Goal: Download file/media: Obtain a digital file from the website

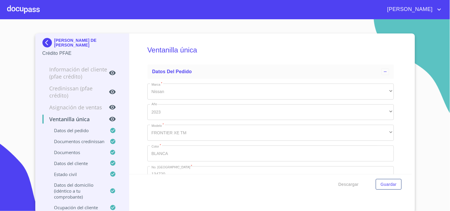
click at [15, 7] on div at bounding box center [23, 9] width 33 height 19
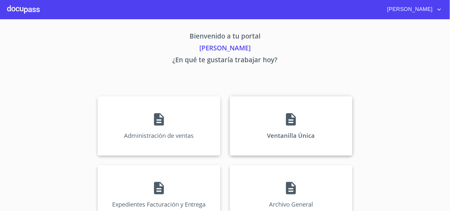
click at [330, 141] on div "Ventanilla Única" at bounding box center [291, 125] width 123 height 59
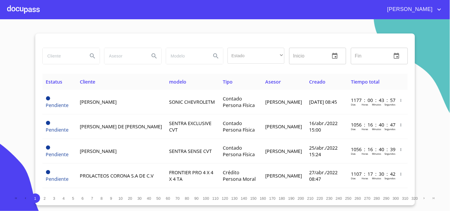
click at [74, 58] on input "search" at bounding box center [63, 56] width 40 height 16
type input "carmen elia"
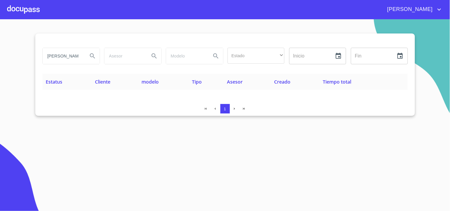
click at [83, 54] on div "carmen elia" at bounding box center [71, 56] width 57 height 16
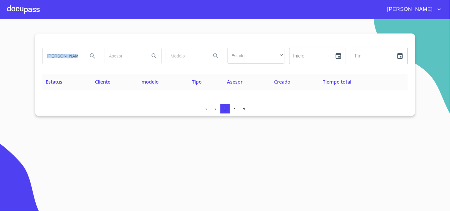
click at [83, 54] on div "carmen elia" at bounding box center [71, 56] width 57 height 16
drag, startPoint x: 76, startPoint y: 56, endPoint x: 0, endPoint y: 61, distance: 76.4
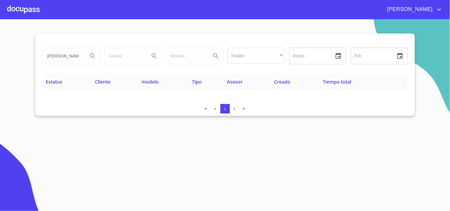
click at [0, 61] on section "carmen elia Estado ​ ​ Inicio ​ Fin ​ Estatus Cliente modelo Tipo Asesor Creado…" at bounding box center [225, 115] width 450 height 192
type input "r"
type input "RUBIO HERNANDEZ"
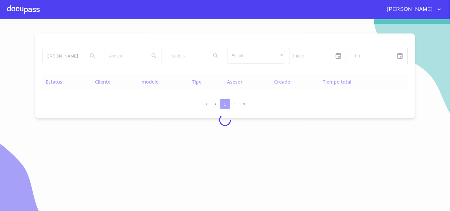
scroll to position [0, 0]
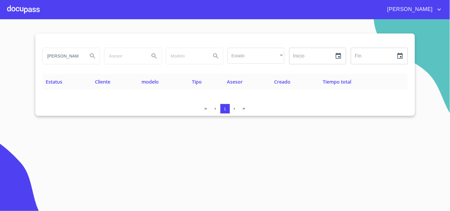
click at [28, 11] on div at bounding box center [23, 9] width 33 height 19
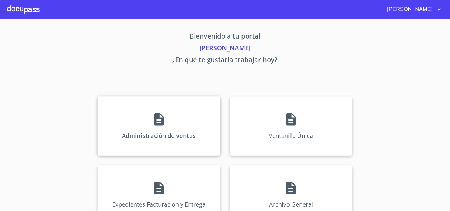
click at [201, 126] on div "Administración de ventas" at bounding box center [159, 125] width 123 height 59
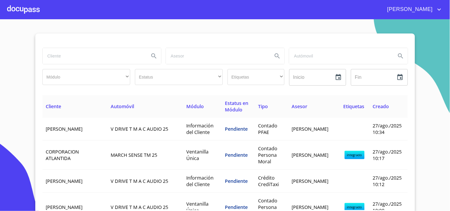
click at [83, 58] on input "search" at bounding box center [94, 56] width 102 height 16
type input "RUBIO HERNANDEZ"
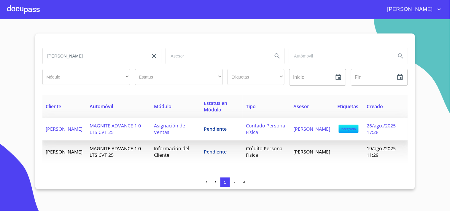
click at [141, 127] on span "MAGNITE ADVANCE 1 0 LTS CVT 25" at bounding box center [115, 129] width 51 height 13
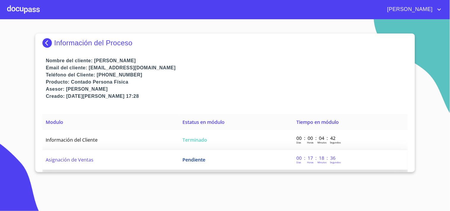
click at [232, 162] on td "Pendiente" at bounding box center [236, 160] width 114 height 20
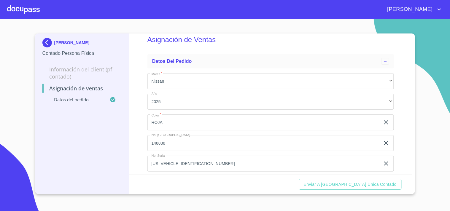
scroll to position [19, 0]
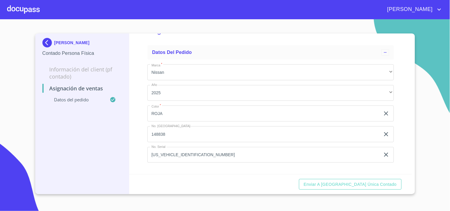
click at [347, 190] on div "Enviar a Ventanilla única contado" at bounding box center [270, 185] width 283 height 20
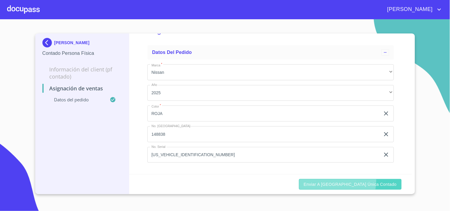
click at [349, 181] on span "Enviar a Ventanilla única contado" at bounding box center [350, 184] width 93 height 7
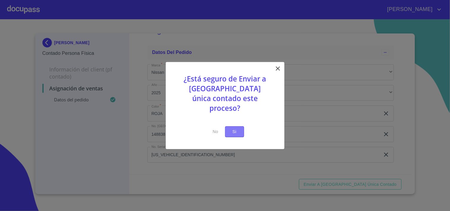
click at [235, 128] on span "Si" at bounding box center [234, 131] width 9 height 7
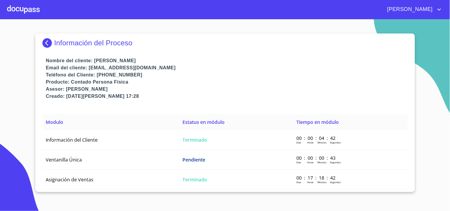
click at [19, 10] on div at bounding box center [23, 9] width 33 height 19
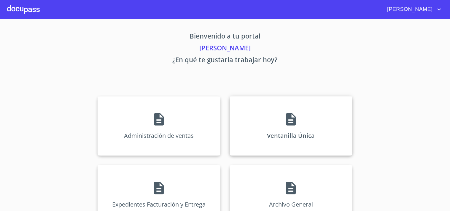
click at [313, 143] on div "Ventanilla Única" at bounding box center [291, 125] width 123 height 59
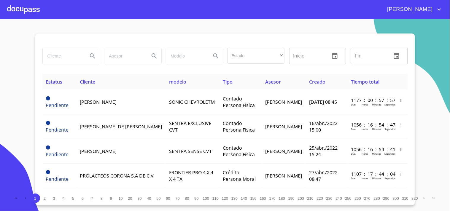
click at [63, 57] on input "search" at bounding box center [63, 56] width 40 height 16
type input "RUBIO HERNANDEZ"
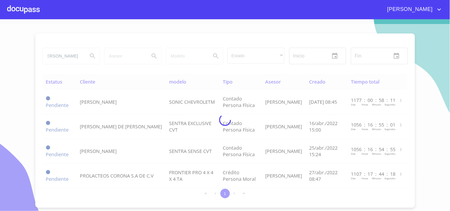
scroll to position [0, 0]
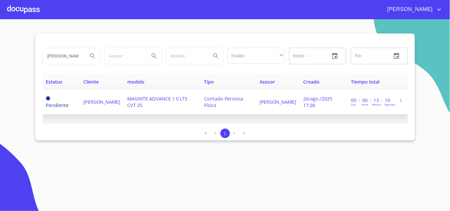
click at [124, 105] on td "CARMEN ELIA RUBIO HERNANDEZ" at bounding box center [102, 102] width 44 height 25
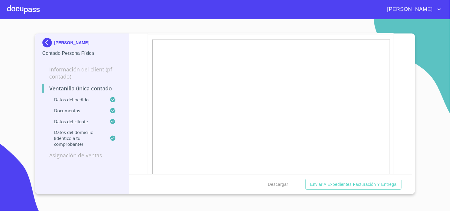
scroll to position [297, 0]
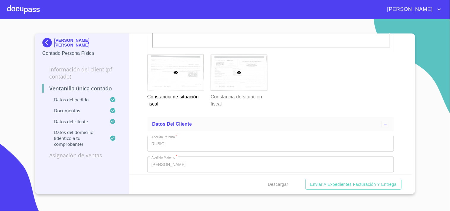
click at [236, 74] on div at bounding box center [239, 73] width 56 height 36
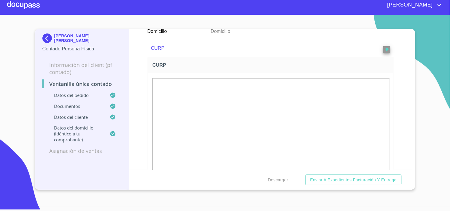
scroll to position [771, 0]
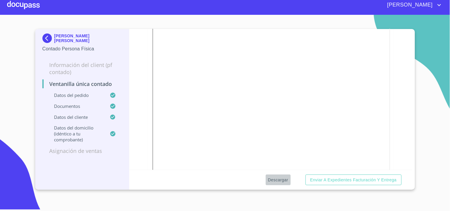
click at [280, 183] on span "Descargar" at bounding box center [278, 180] width 20 height 7
click at [32, 3] on div at bounding box center [23, 5] width 33 height 19
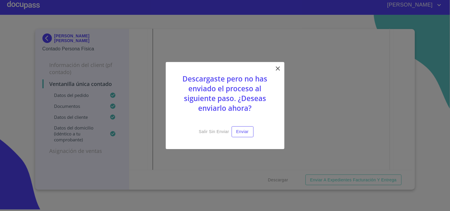
click at [280, 69] on icon at bounding box center [278, 68] width 7 height 7
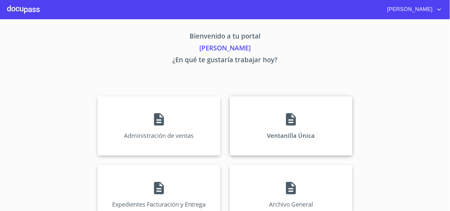
click at [264, 129] on div "Ventanilla Única" at bounding box center [291, 125] width 123 height 59
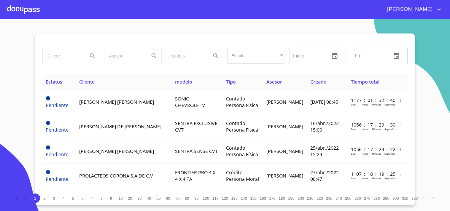
click at [69, 62] on input "search" at bounding box center [63, 56] width 40 height 16
type input "hipolito"
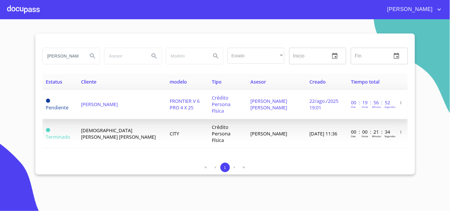
click at [80, 105] on td "[PERSON_NAME]" at bounding box center [121, 104] width 89 height 29
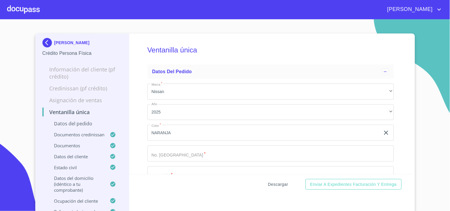
click at [281, 182] on span "Descargar" at bounding box center [278, 184] width 20 height 7
click at [19, 16] on div at bounding box center [23, 9] width 33 height 19
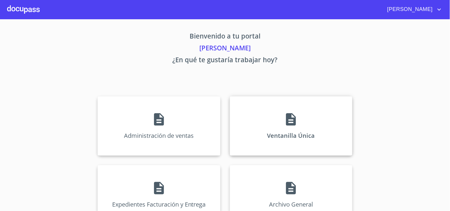
click at [248, 105] on div "Ventanilla Única" at bounding box center [291, 125] width 123 height 59
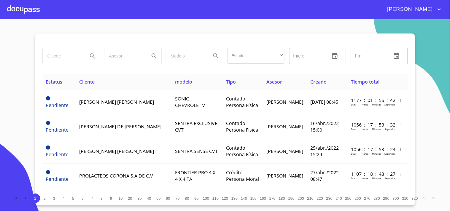
click at [70, 61] on input "search" at bounding box center [63, 56] width 40 height 16
type input "JOANA PAOLA"
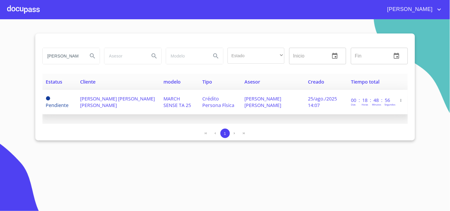
click at [250, 106] on span "CHRISTOPHER LUIS NAVA GARCÍA" at bounding box center [263, 102] width 37 height 13
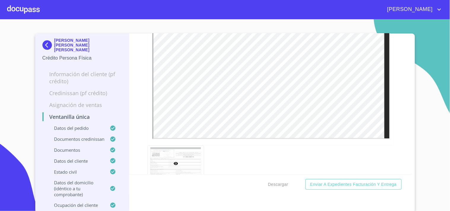
scroll to position [2144, 0]
click at [283, 186] on span "Descargar" at bounding box center [278, 184] width 20 height 7
click at [35, 6] on div at bounding box center [23, 9] width 33 height 19
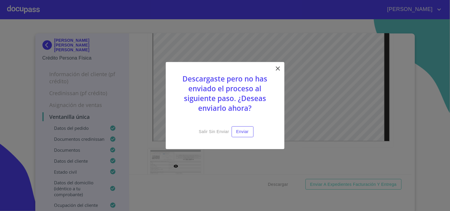
click at [279, 70] on icon at bounding box center [278, 68] width 4 height 4
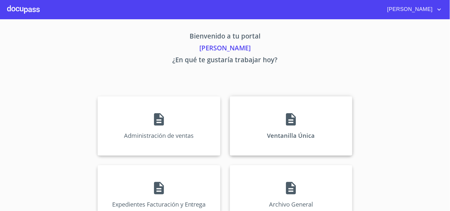
click at [286, 123] on icon at bounding box center [291, 119] width 10 height 12
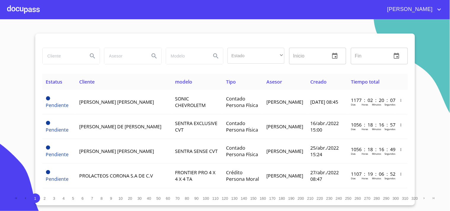
click at [56, 54] on input "search" at bounding box center [63, 56] width 40 height 16
type input "JULIO"
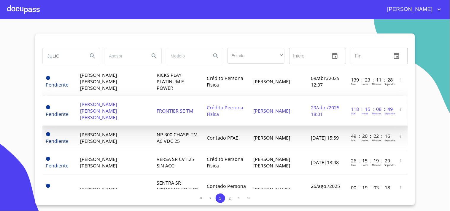
scroll to position [462, 0]
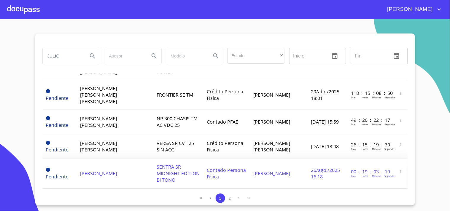
click at [168, 164] on span "SENTRA SR MIDNIGHT EDITION BI TONO" at bounding box center [178, 174] width 43 height 20
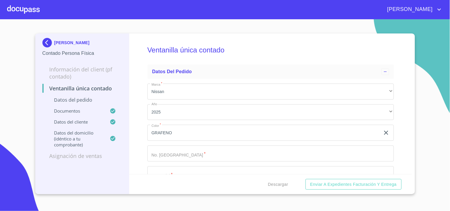
drag, startPoint x: 0, startPoint y: 91, endPoint x: 176, endPoint y: 97, distance: 176.4
click at [0, 91] on section "JULIO SANTACRUZ GONZALEZ Contado Persona Física Información del Client (PF cont…" at bounding box center [225, 115] width 450 height 192
click at [283, 185] on span "Descargar" at bounding box center [278, 184] width 20 height 7
click at [23, 7] on div at bounding box center [23, 9] width 33 height 19
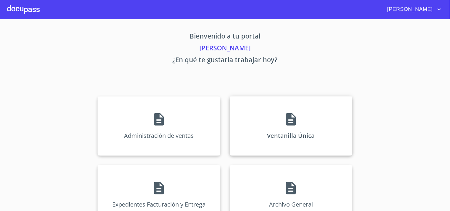
click at [292, 111] on div "Ventanilla Única" at bounding box center [291, 125] width 123 height 59
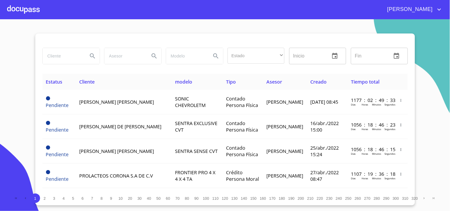
click at [65, 52] on input "search" at bounding box center [63, 56] width 40 height 16
type input "o"
type input "OLIVA ESLEHIDY"
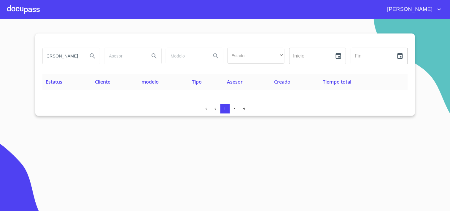
drag, startPoint x: 78, startPoint y: 54, endPoint x: 0, endPoint y: 63, distance: 78.3
click at [0, 63] on section "OLIVA ESLEHIDY Estado ​ ​ Inicio ​ Fin ​ Estatus Cliente modelo Tipo Asesor Cre…" at bounding box center [225, 115] width 450 height 192
type input "BEDOY BRISEÑO"
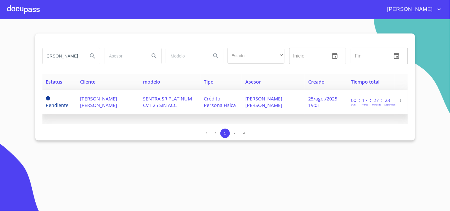
click at [98, 102] on span "OLIVIA ESLEHIDY BEDOY BRISEÑO" at bounding box center [98, 102] width 37 height 13
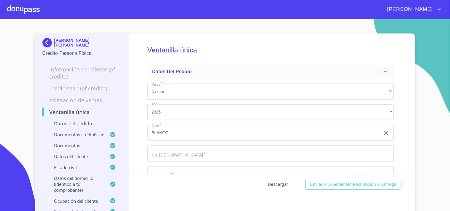
click at [279, 185] on span "Descargar" at bounding box center [278, 184] width 20 height 7
click at [34, 7] on div at bounding box center [23, 9] width 33 height 19
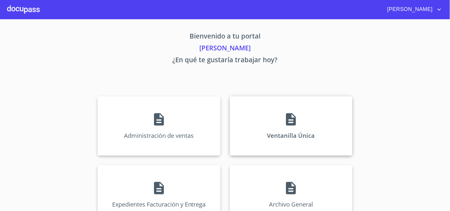
click at [278, 117] on div "Ventanilla Única" at bounding box center [291, 125] width 123 height 59
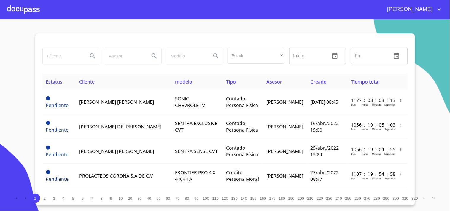
click at [66, 60] on input "search" at bounding box center [63, 56] width 40 height 16
type input "PATRICIA GUADALUPE"
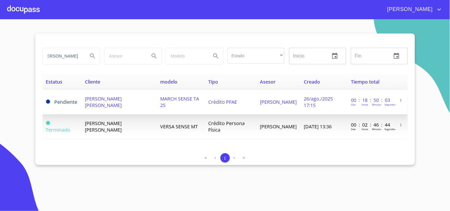
scroll to position [0, 0]
click at [240, 104] on td "Crédito PFAE" at bounding box center [231, 102] width 52 height 25
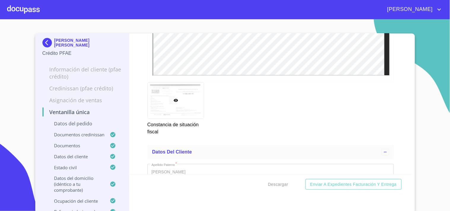
scroll to position [2177, 0]
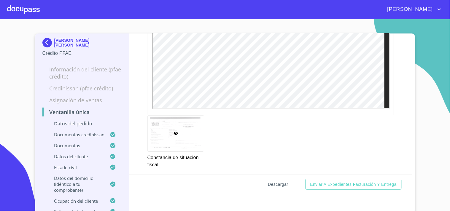
click at [272, 188] on span "Descargar" at bounding box center [278, 184] width 20 height 7
click at [27, 7] on div at bounding box center [23, 9] width 33 height 19
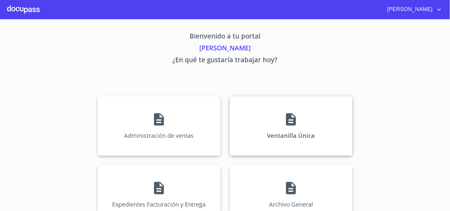
click at [309, 110] on div "Ventanilla Única" at bounding box center [291, 125] width 123 height 59
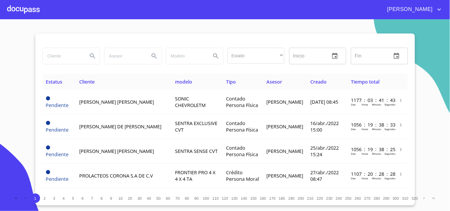
click at [69, 55] on input "search" at bounding box center [63, 56] width 40 height 16
type input "MARTHA LETICIA"
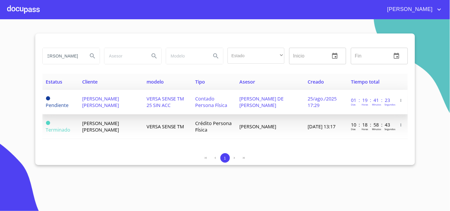
click at [138, 107] on td "MARTHA LETICIA PEREZ DIAZ" at bounding box center [111, 102] width 64 height 25
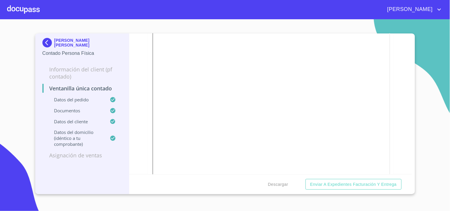
scroll to position [725, 0]
click at [404, 82] on div "Ventanilla única contado Datos del pedido Marca   * Nissan ​ Año 2025 ​ Color  …" at bounding box center [270, 104] width 283 height 141
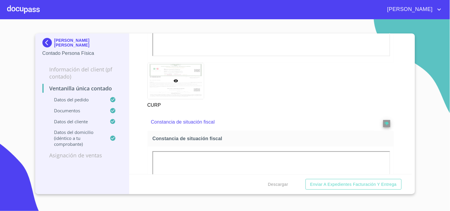
scroll to position [1055, 0]
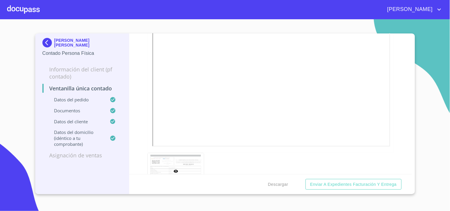
click at [280, 21] on section "MARTHA LETICIA PEREZ DIAZ Contado Persona Física Información del Client (PF con…" at bounding box center [225, 115] width 450 height 192
click at [279, 184] on span "Descargar" at bounding box center [278, 184] width 20 height 7
click at [18, 6] on div at bounding box center [23, 9] width 33 height 19
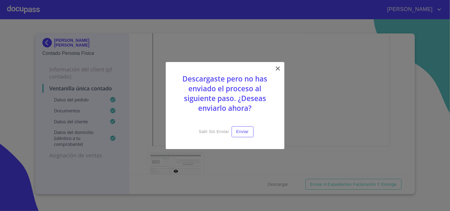
click at [279, 71] on icon at bounding box center [278, 68] width 7 height 7
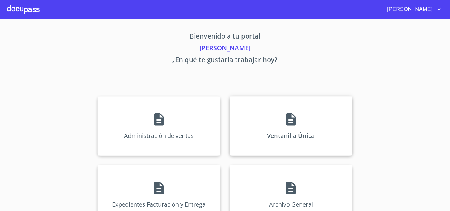
click at [276, 122] on div "Ventanilla Única" at bounding box center [291, 125] width 123 height 59
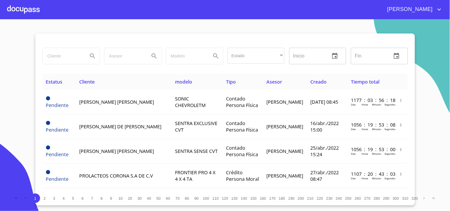
click at [56, 58] on input "search" at bounding box center [63, 56] width 40 height 16
type input "LUIS GERARDO"
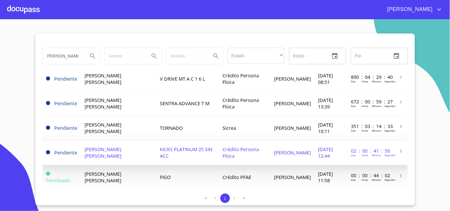
scroll to position [33, 0]
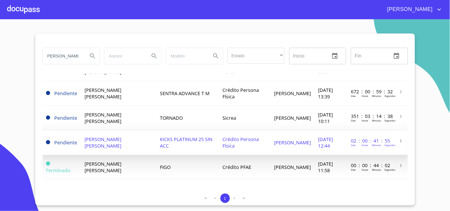
click at [172, 146] on td "KICKS PLATINUM 25 SIN ACC" at bounding box center [187, 143] width 63 height 25
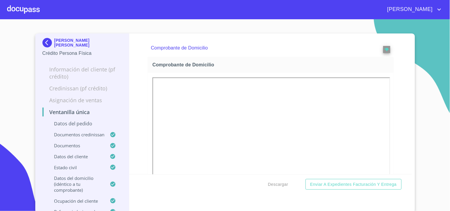
scroll to position [765, 0]
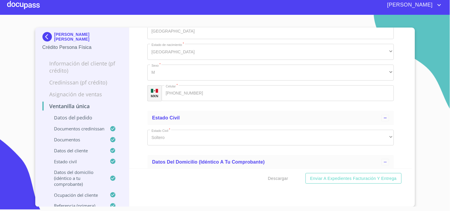
scroll to position [2212, 0]
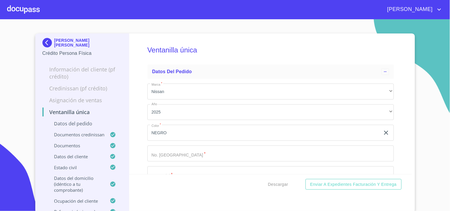
scroll to position [2212, 0]
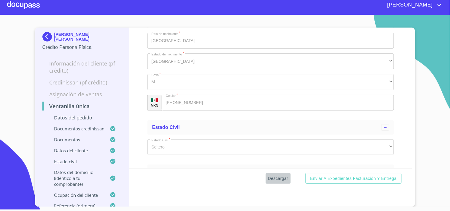
click at [268, 177] on span "Descargar" at bounding box center [278, 178] width 20 height 7
click at [30, 10] on div at bounding box center [23, 5] width 33 height 19
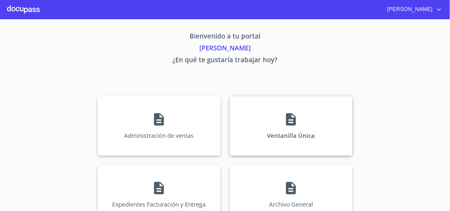
click at [311, 129] on div "Ventanilla Única" at bounding box center [291, 125] width 123 height 59
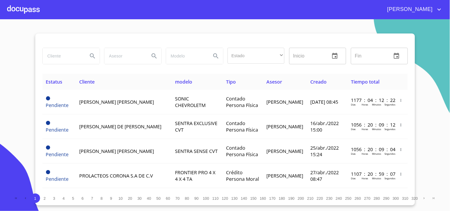
click at [77, 53] on input "search" at bounding box center [63, 56] width 40 height 16
type input "U"
type input "RUBEN ALBERTO"
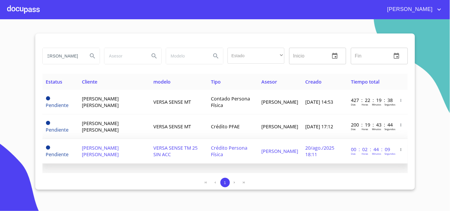
click at [258, 148] on td "DIEGO ALAN VEGA VALADEZ" at bounding box center [280, 151] width 44 height 25
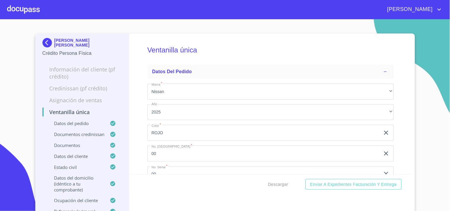
click at [404, 96] on div "Ventanilla única Datos del pedido Marca   * Nissan ​ Año 2025 ​ Color   * ROJO …" at bounding box center [270, 104] width 283 height 141
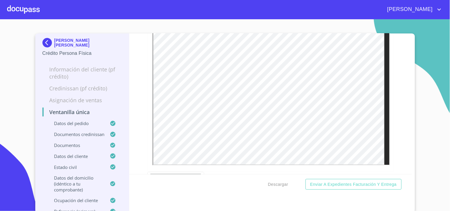
scroll to position [2111, 0]
click at [272, 186] on span "Descargar" at bounding box center [278, 184] width 20 height 7
click at [37, 6] on div at bounding box center [23, 9] width 33 height 19
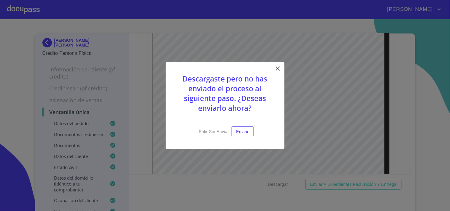
click at [274, 70] on div "Descargaste pero no has enviado el proceso al siguiente paso. ¿Deseas enviarlo …" at bounding box center [225, 105] width 119 height 87
click at [276, 69] on icon at bounding box center [278, 68] width 7 height 7
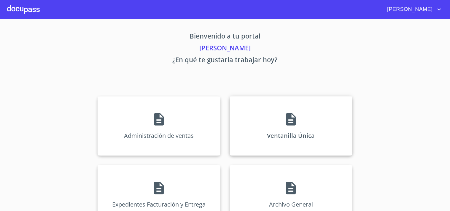
click at [287, 125] on icon at bounding box center [291, 119] width 10 height 12
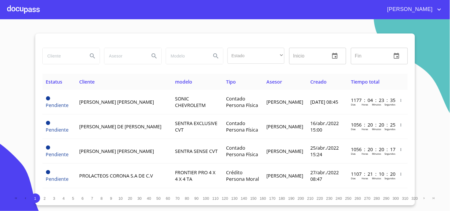
click at [64, 59] on input "search" at bounding box center [63, 56] width 40 height 16
type input "RAUL LOZA"
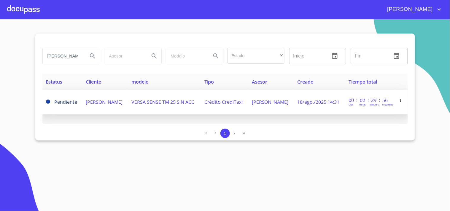
click at [123, 108] on td "[PERSON_NAME]" at bounding box center [106, 102] width 46 height 25
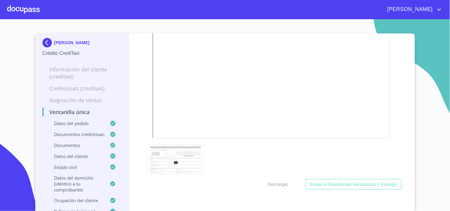
scroll to position [1485, 0]
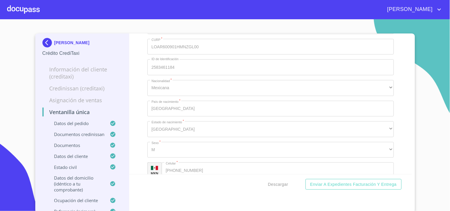
scroll to position [1782, 0]
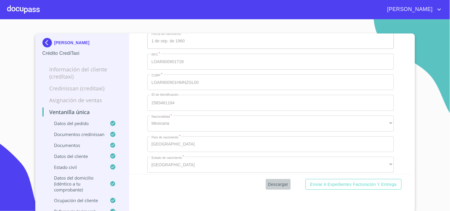
click at [270, 183] on span "Descargar" at bounding box center [278, 184] width 20 height 7
click at [37, 9] on div at bounding box center [23, 9] width 33 height 19
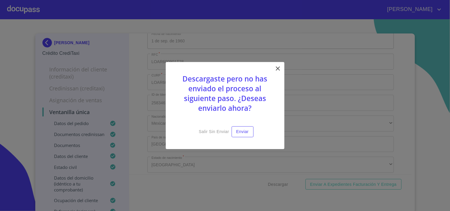
click at [277, 72] on icon at bounding box center [278, 68] width 7 height 7
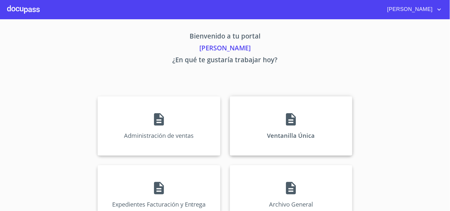
click at [277, 117] on div "Ventanilla Única" at bounding box center [291, 125] width 123 height 59
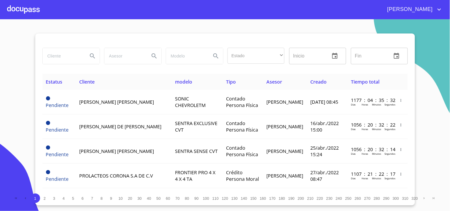
click at [55, 57] on input "search" at bounding box center [63, 56] width 40 height 16
type input "[PERSON_NAME]"
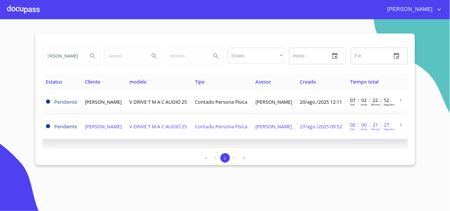
click at [283, 126] on td "[PERSON_NAME]" at bounding box center [274, 127] width 45 height 25
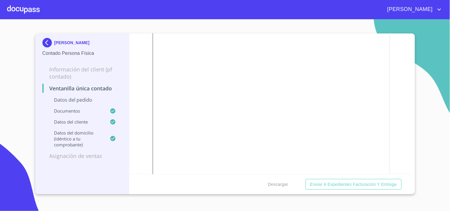
scroll to position [1022, 0]
click at [282, 191] on div "Descargar Enviar a Expedientes Facturación y Entrega" at bounding box center [270, 185] width 283 height 20
click at [279, 182] on span "Descargar" at bounding box center [278, 184] width 20 height 7
